Goal: Transaction & Acquisition: Purchase product/service

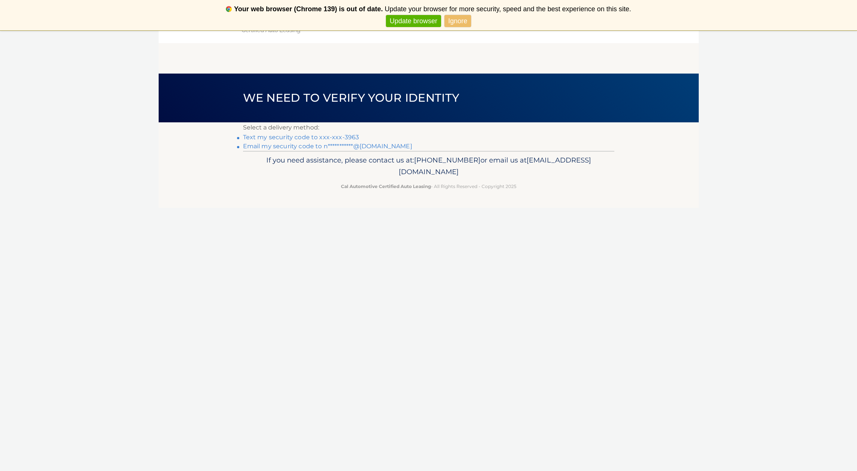
click at [295, 136] on link "Text my security code to xxx-xxx-3963" at bounding box center [301, 136] width 116 height 7
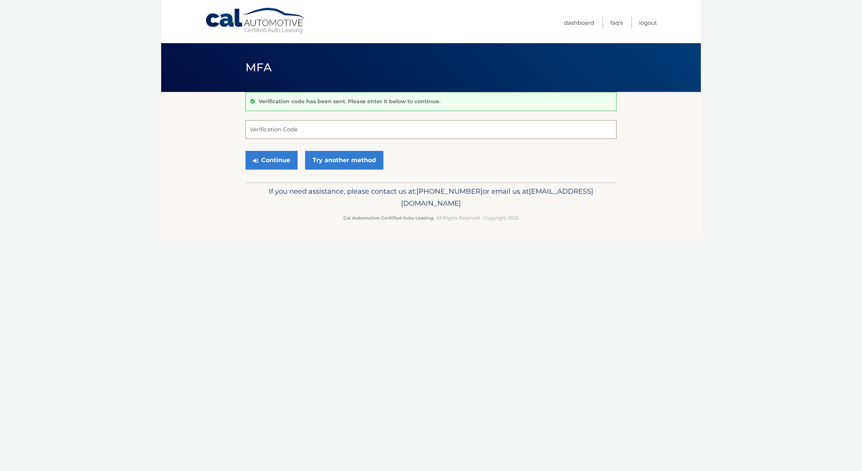
click at [294, 129] on input "Verification Code" at bounding box center [431, 129] width 371 height 19
type input "294525"
click at [267, 163] on button "Continue" at bounding box center [272, 160] width 52 height 19
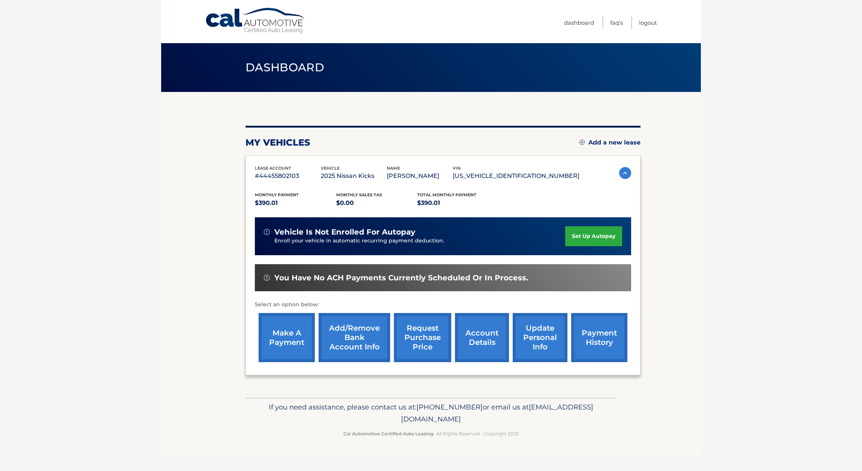
click at [291, 334] on link "make a payment" at bounding box center [287, 337] width 56 height 49
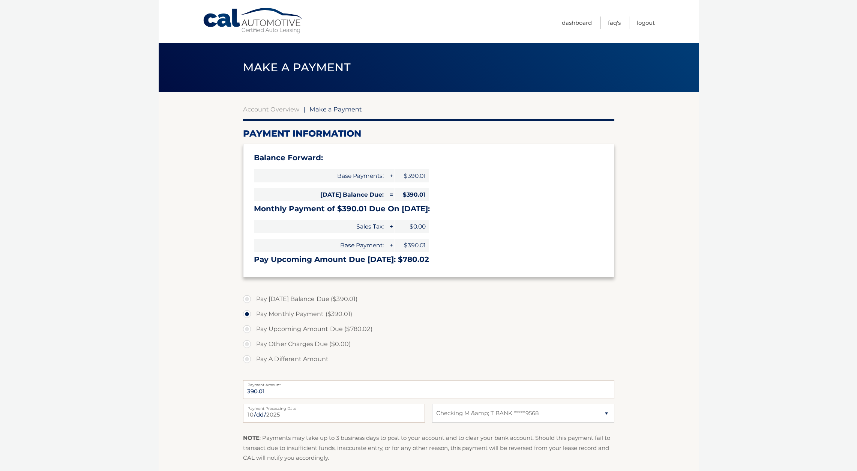
select select "OTk2YmFlNWYtYjkzNi00NTlmLTkzOWQtMGIyZTIwMGU3MzUx"
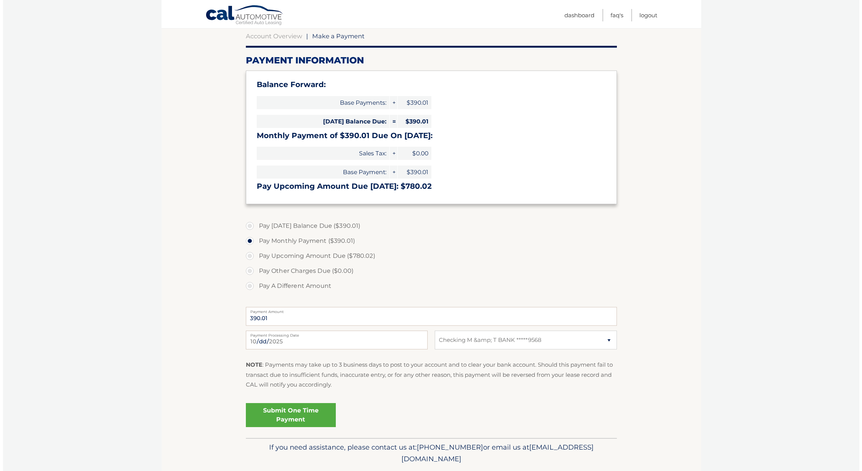
scroll to position [73, 0]
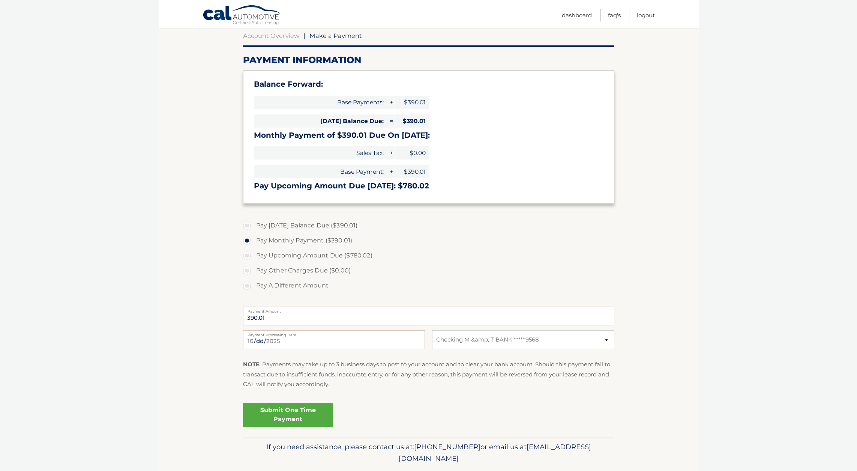
click at [291, 414] on link "Submit One Time Payment" at bounding box center [288, 414] width 90 height 24
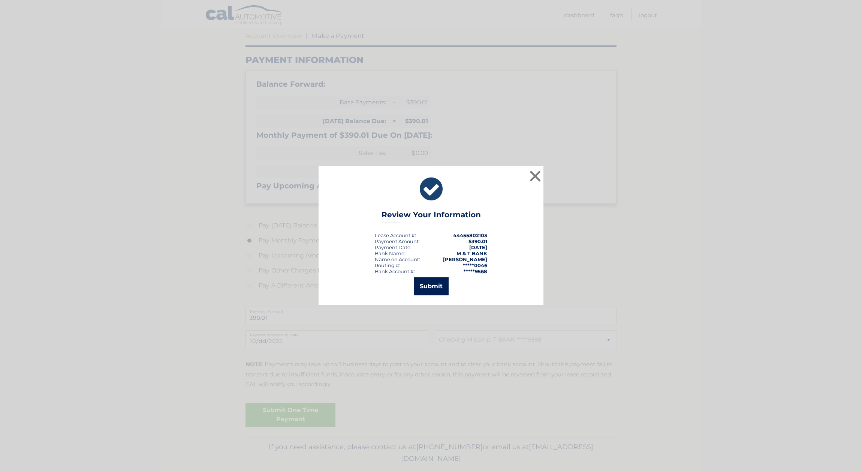
click at [438, 285] on button "Submit" at bounding box center [431, 286] width 35 height 18
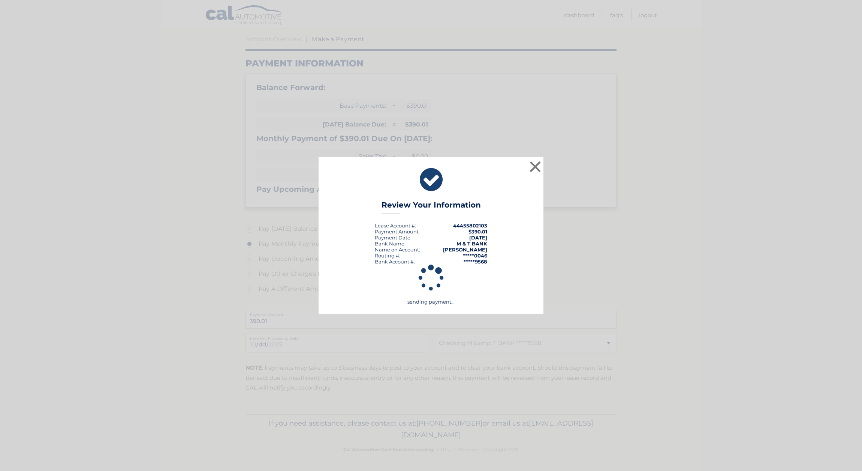
scroll to position [70, 0]
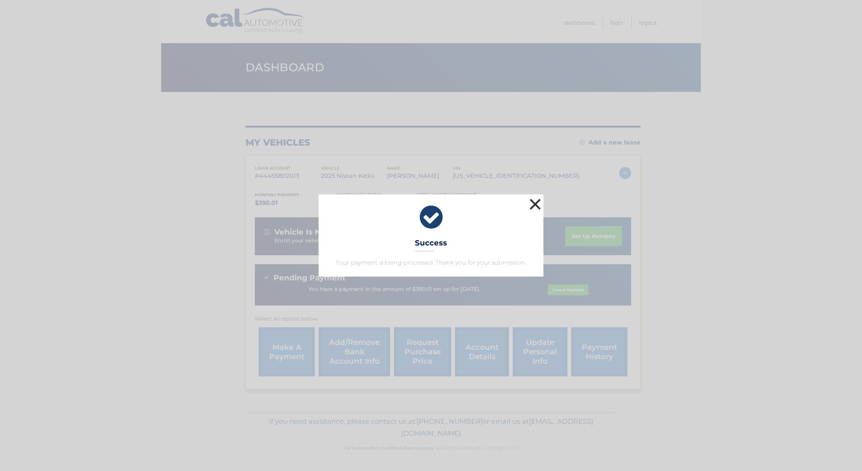
click at [536, 204] on button "×" at bounding box center [535, 203] width 15 height 15
